Goal: Transaction & Acquisition: Purchase product/service

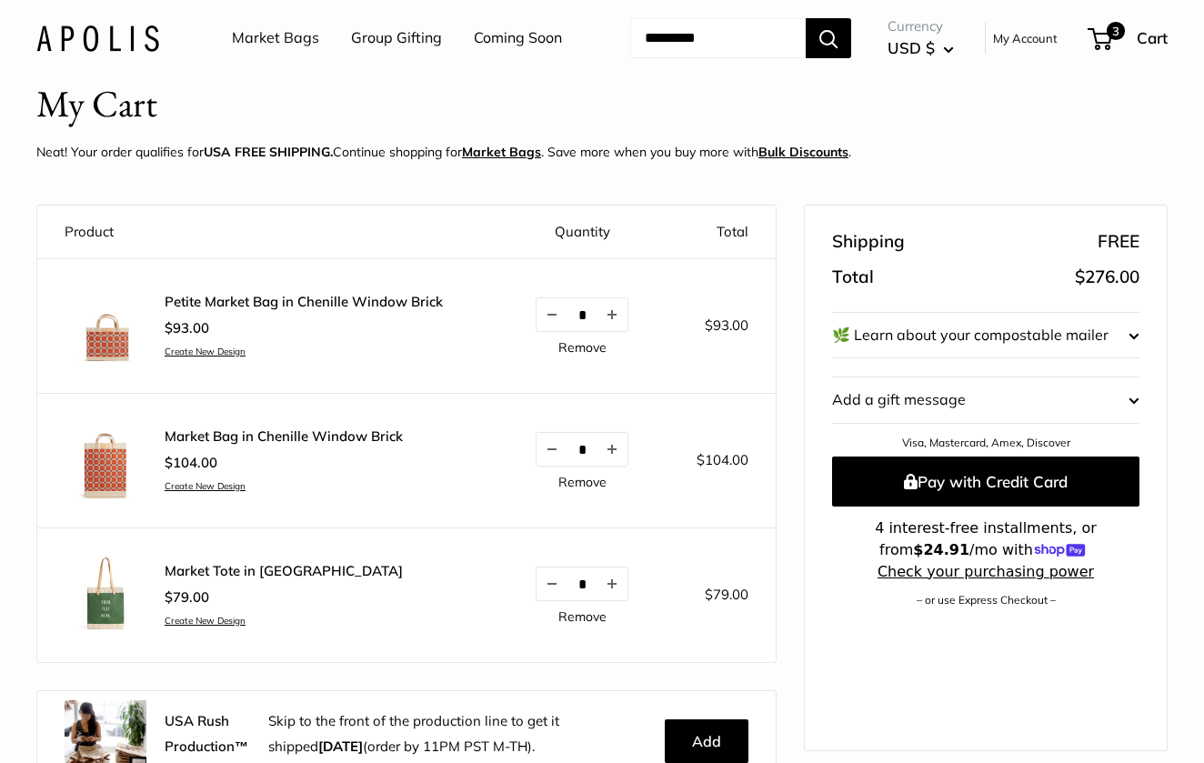
scroll to position [51, 0]
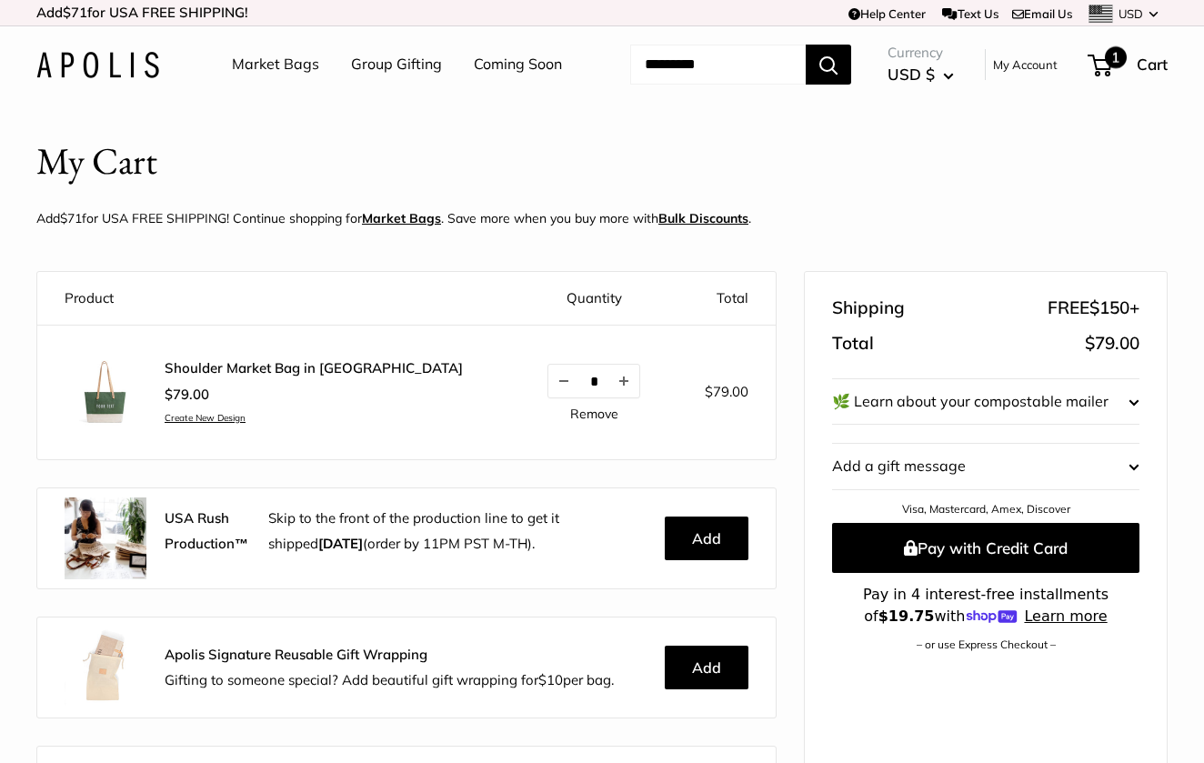
click at [1118, 68] on span "1" at bounding box center [1115, 57] width 22 height 22
click at [98, 78] on img at bounding box center [97, 65] width 123 height 26
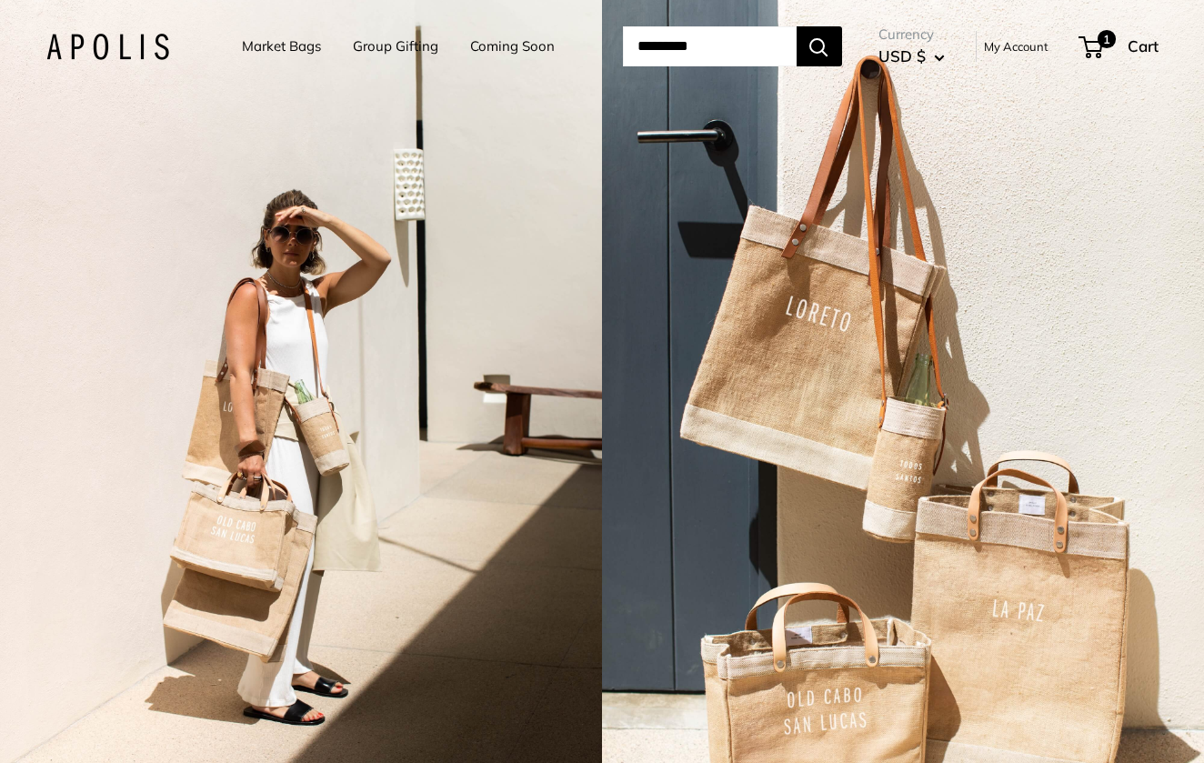
click at [629, 66] on input "Search..." at bounding box center [710, 46] width 174 height 40
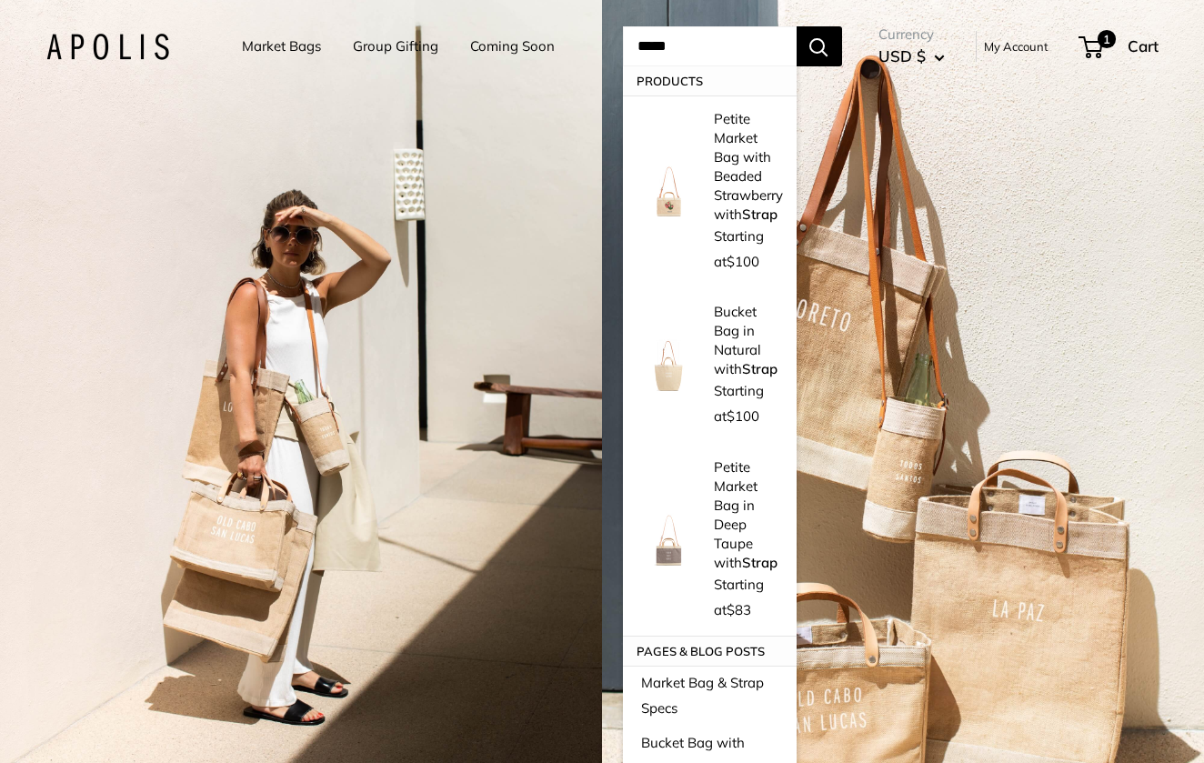
type input "*****"
click at [842, 66] on button "Search" at bounding box center [818, 46] width 45 height 40
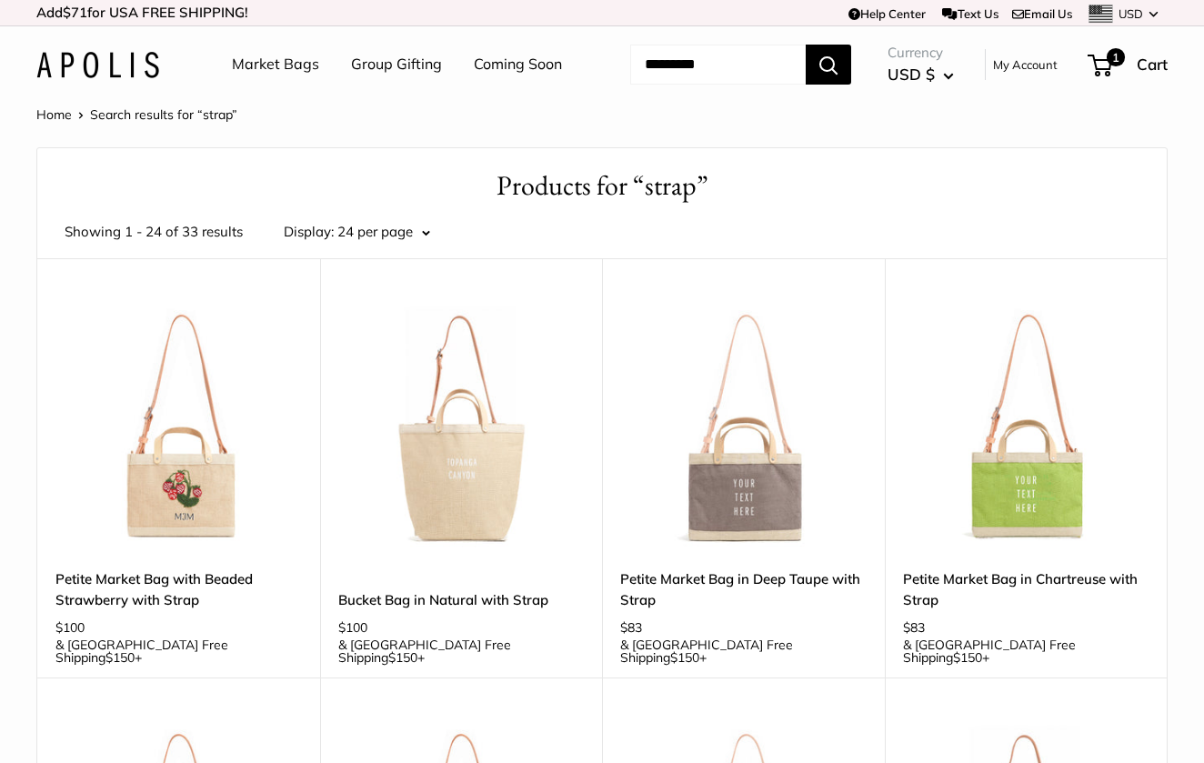
click at [248, 62] on link "Market Bags" at bounding box center [275, 64] width 87 height 27
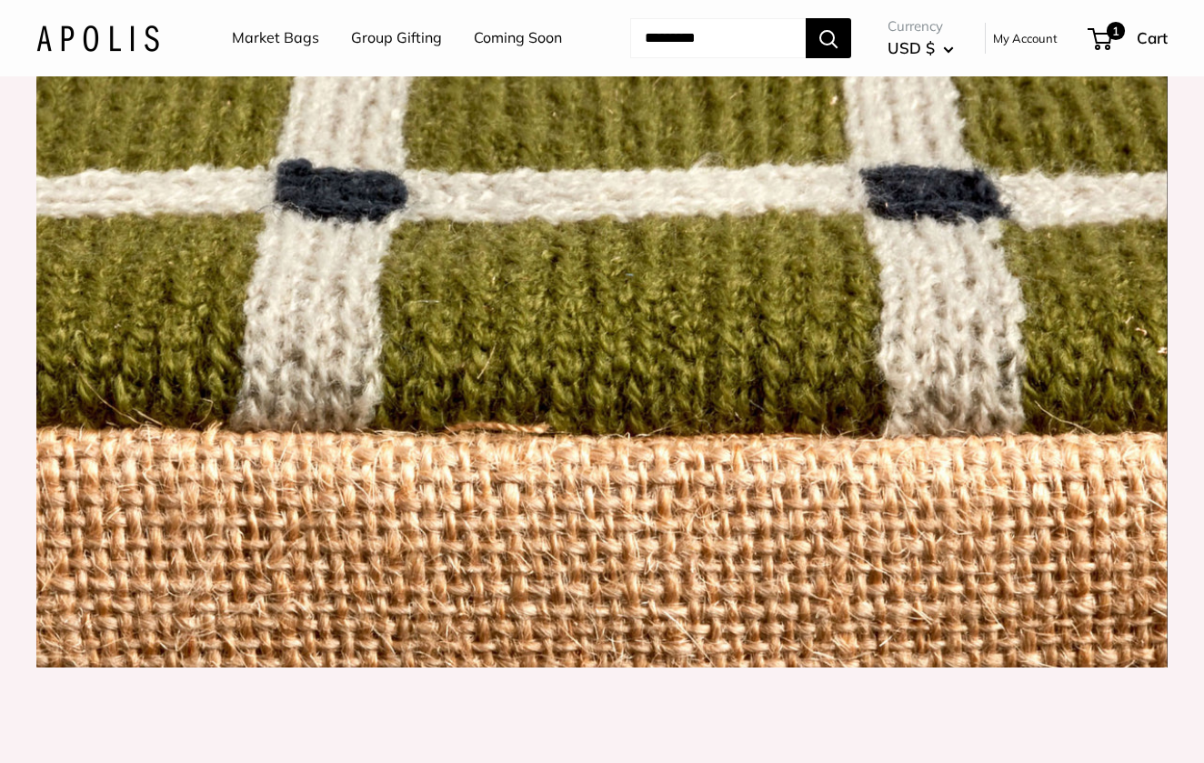
scroll to position [1757, 0]
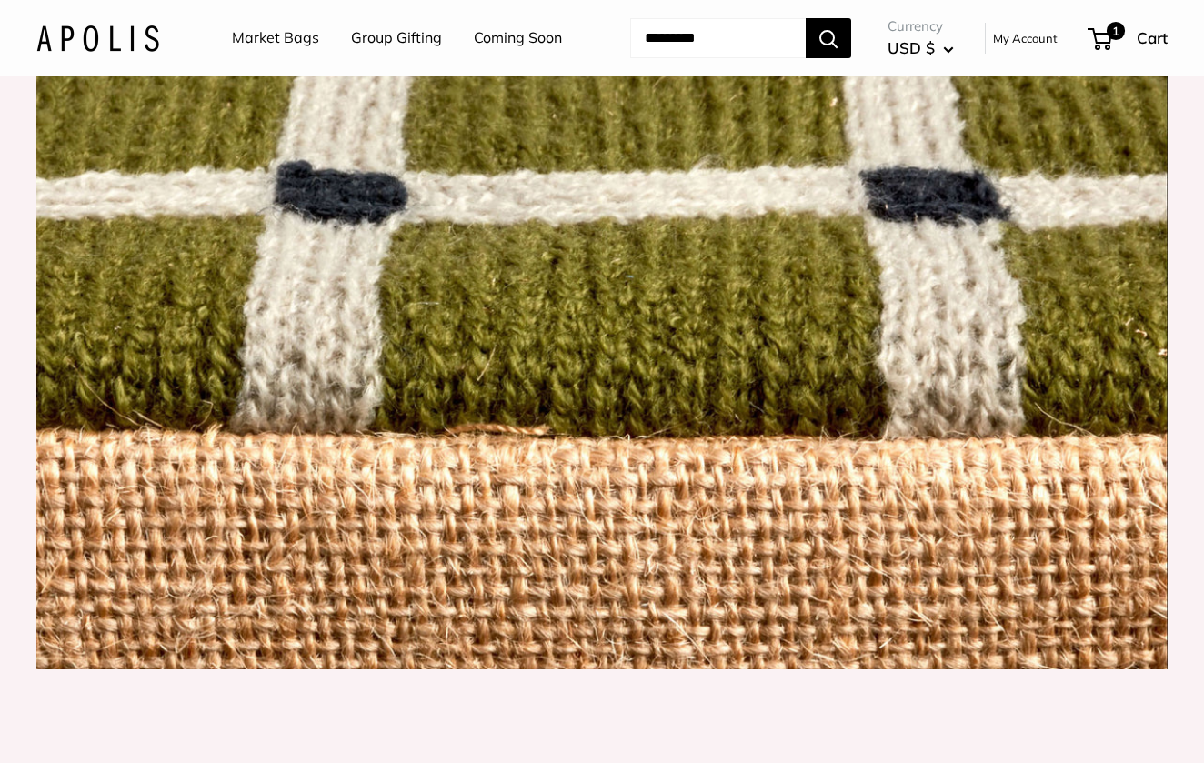
click at [285, 38] on link "Market Bags" at bounding box center [275, 38] width 87 height 27
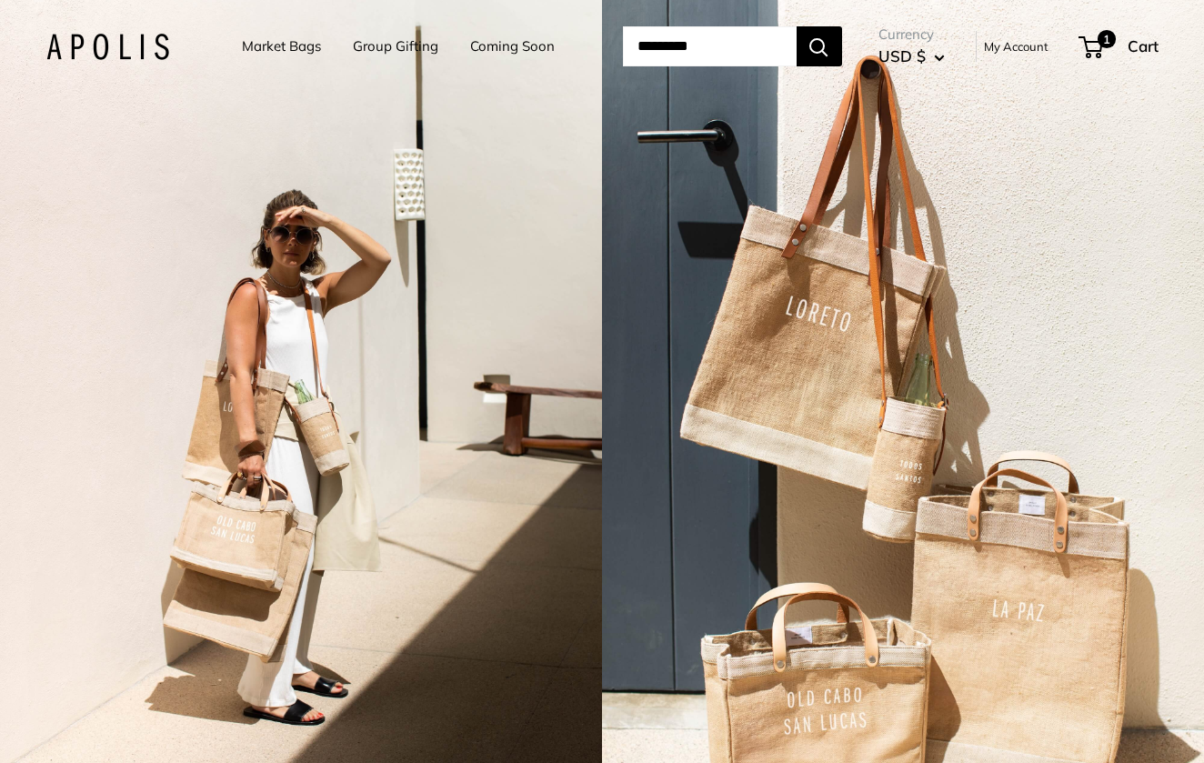
click at [269, 43] on link "Market Bags" at bounding box center [281, 46] width 79 height 25
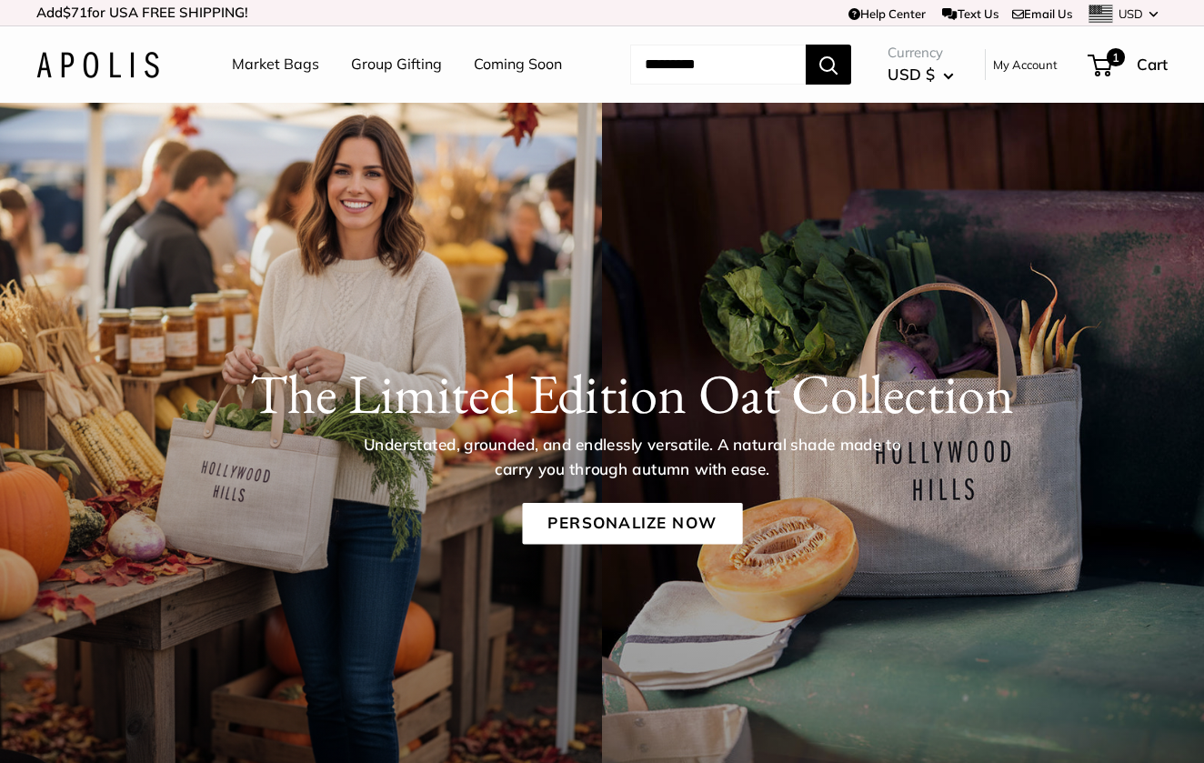
click at [1019, 75] on link "My Account" at bounding box center [1025, 65] width 65 height 22
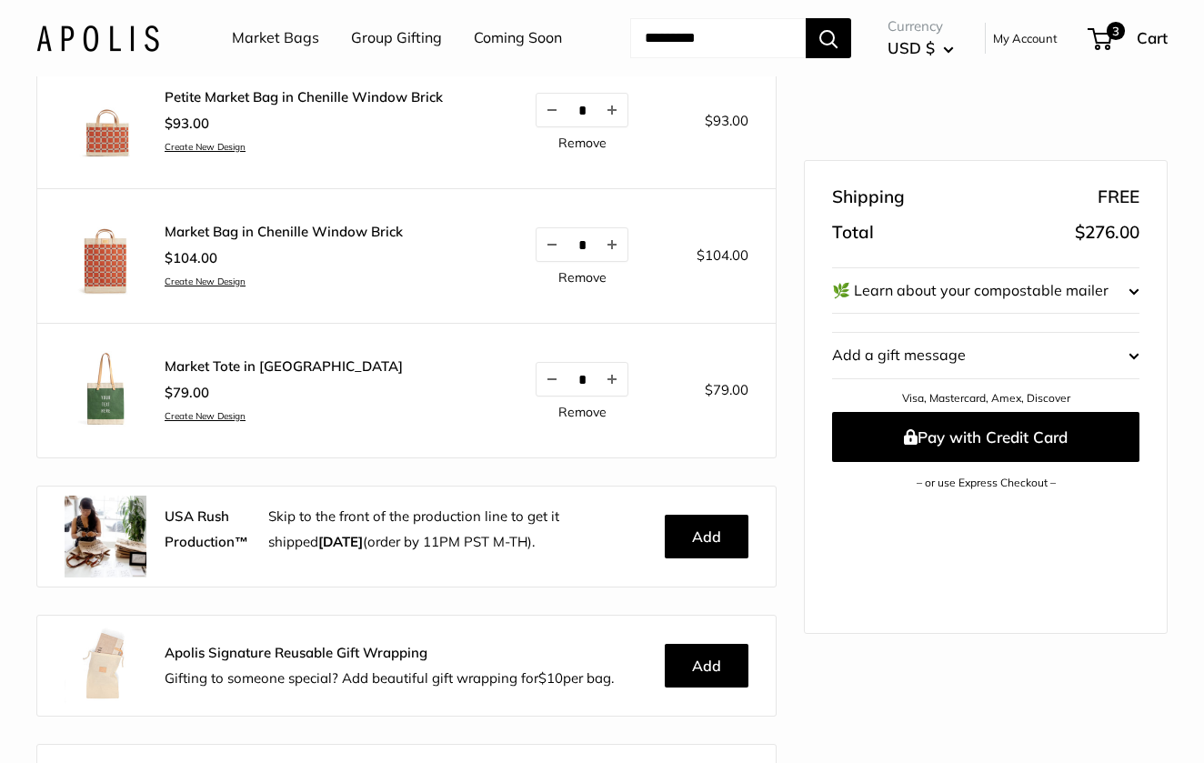
scroll to position [261, 0]
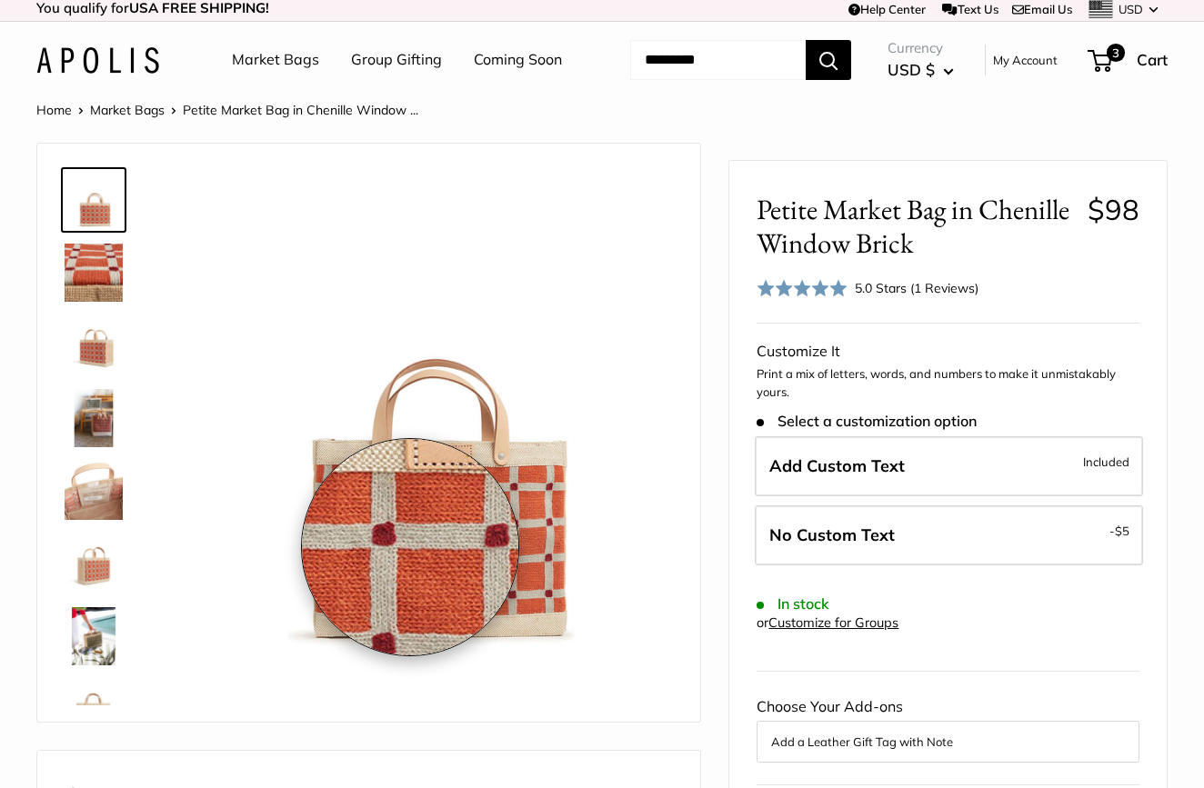
scroll to position [1, 0]
